Goal: Check status: Check status

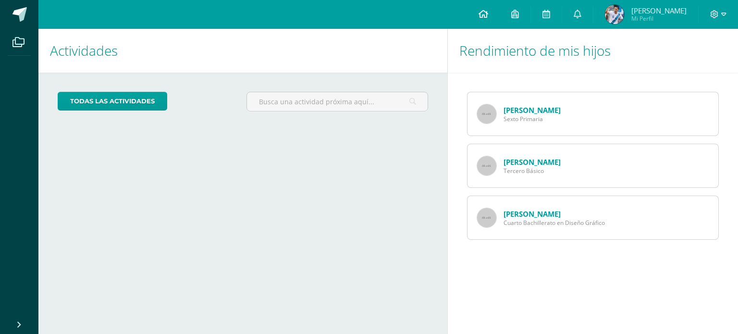
click at [486, 15] on icon at bounding box center [483, 14] width 10 height 9
click at [516, 21] on link at bounding box center [515, 14] width 31 height 29
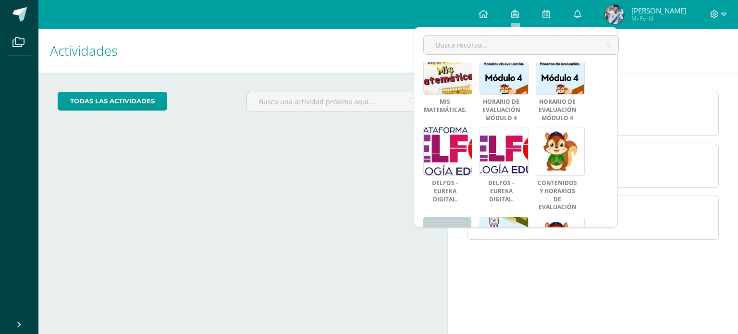
scroll to position [416, 0]
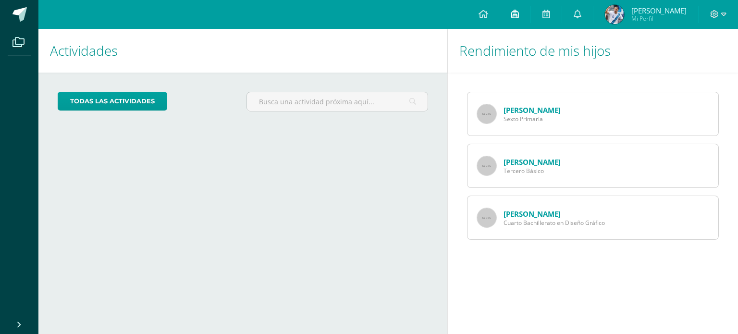
click at [517, 18] on icon at bounding box center [515, 14] width 8 height 9
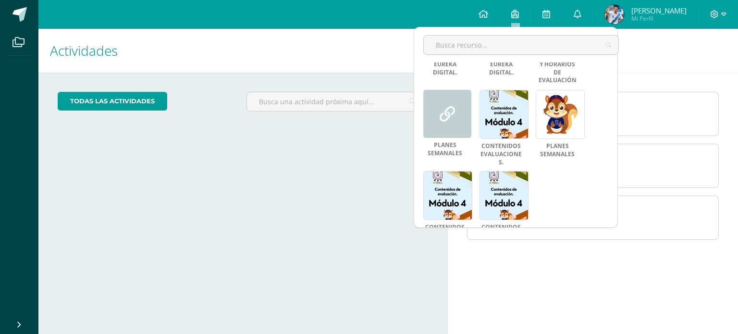
scroll to position [403, 0]
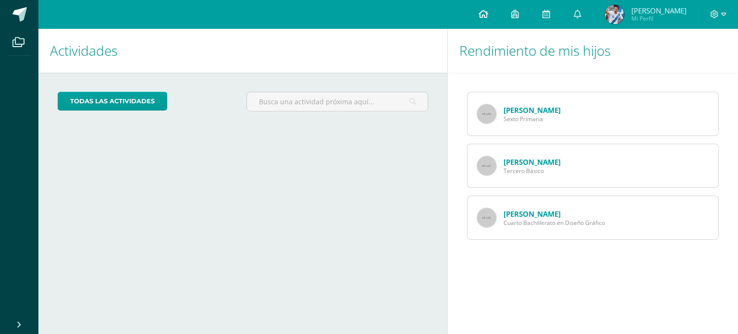
click at [485, 11] on icon at bounding box center [483, 14] width 10 height 9
click at [510, 209] on link "[PERSON_NAME]" at bounding box center [531, 214] width 57 height 10
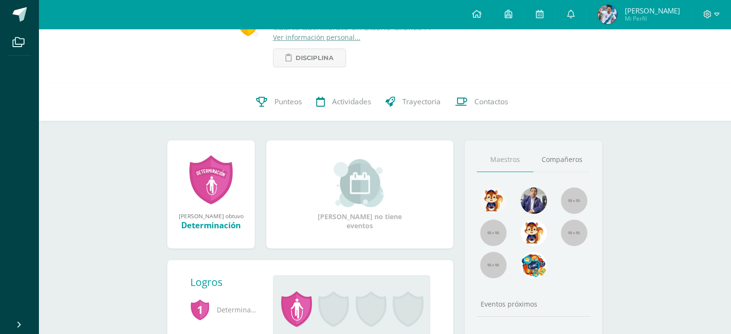
scroll to position [50, 0]
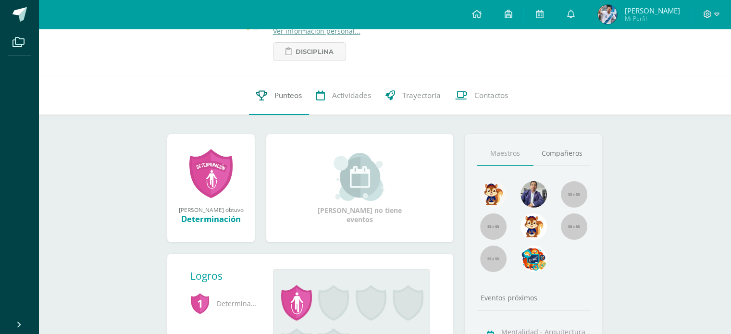
click at [280, 103] on link "Punteos" at bounding box center [279, 95] width 60 height 38
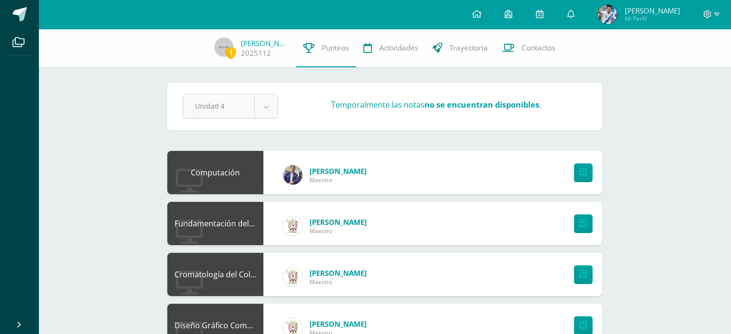
click at [265, 118] on div "Unidad 4" at bounding box center [230, 106] width 95 height 24
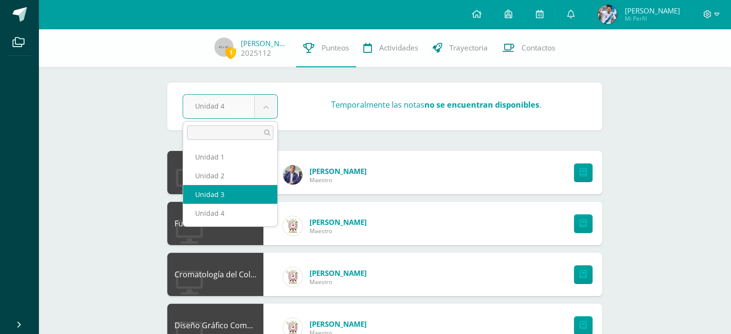
select select "Unidad 3"
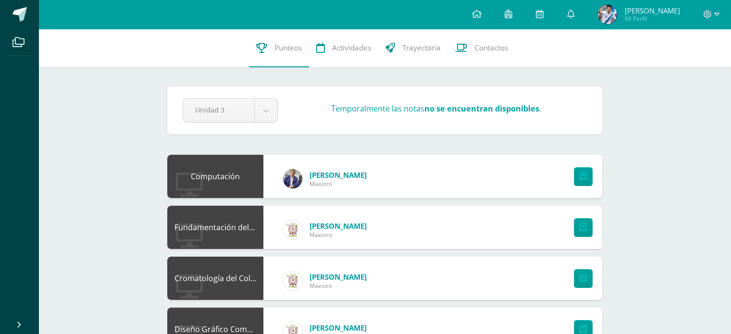
click at [284, 121] on div "Unidad 3 Unidad 1 Unidad 2 Unidad 3 Unidad 4 Temporalmente las notas no se encu…" at bounding box center [385, 110] width 412 height 24
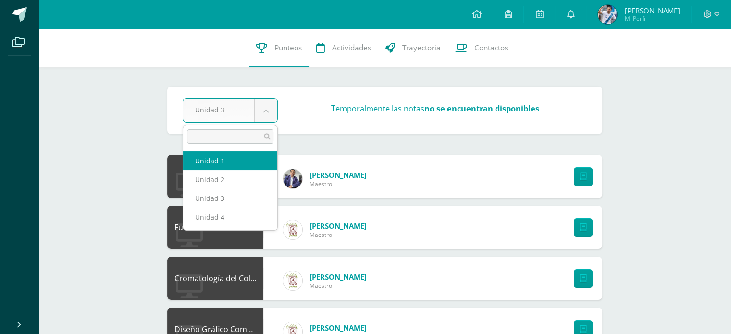
select select "Unidad 1"
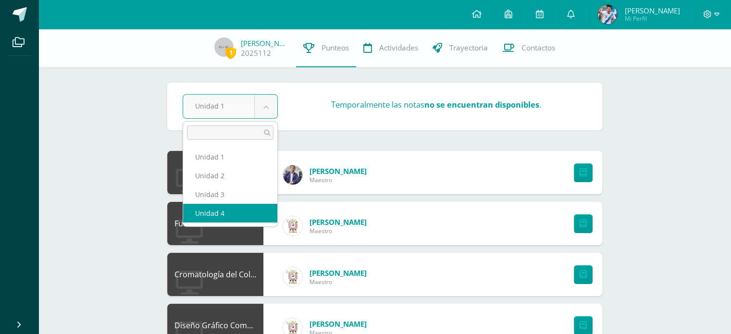
select select "Unidad 4"
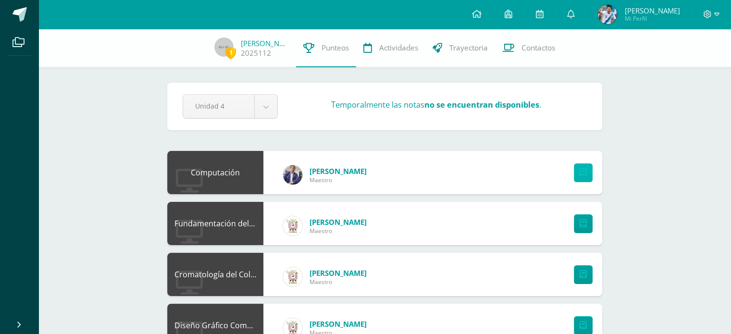
click at [585, 182] on link at bounding box center [582, 172] width 19 height 19
